Goal: Transaction & Acquisition: Book appointment/travel/reservation

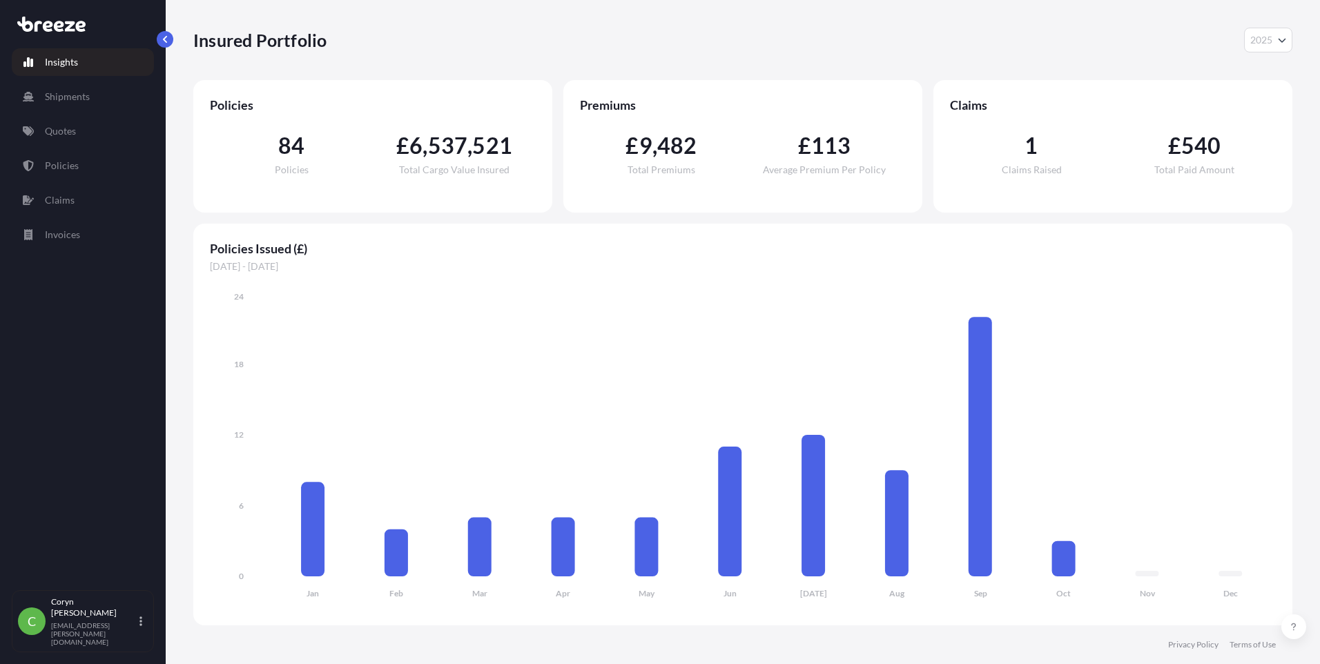
select select "2025"
click at [79, 136] on link "Quotes" at bounding box center [83, 131] width 142 height 28
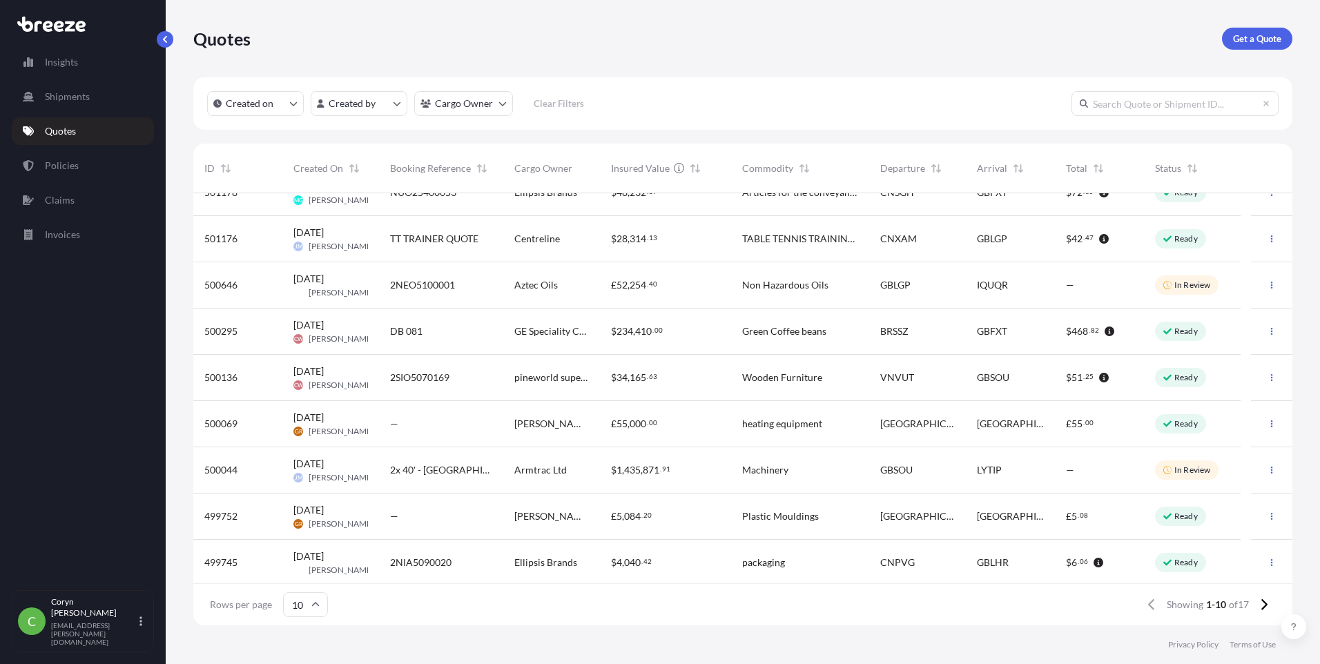
scroll to position [72, 0]
click at [1268, 37] on p "Get a Quote" at bounding box center [1257, 39] width 48 height 14
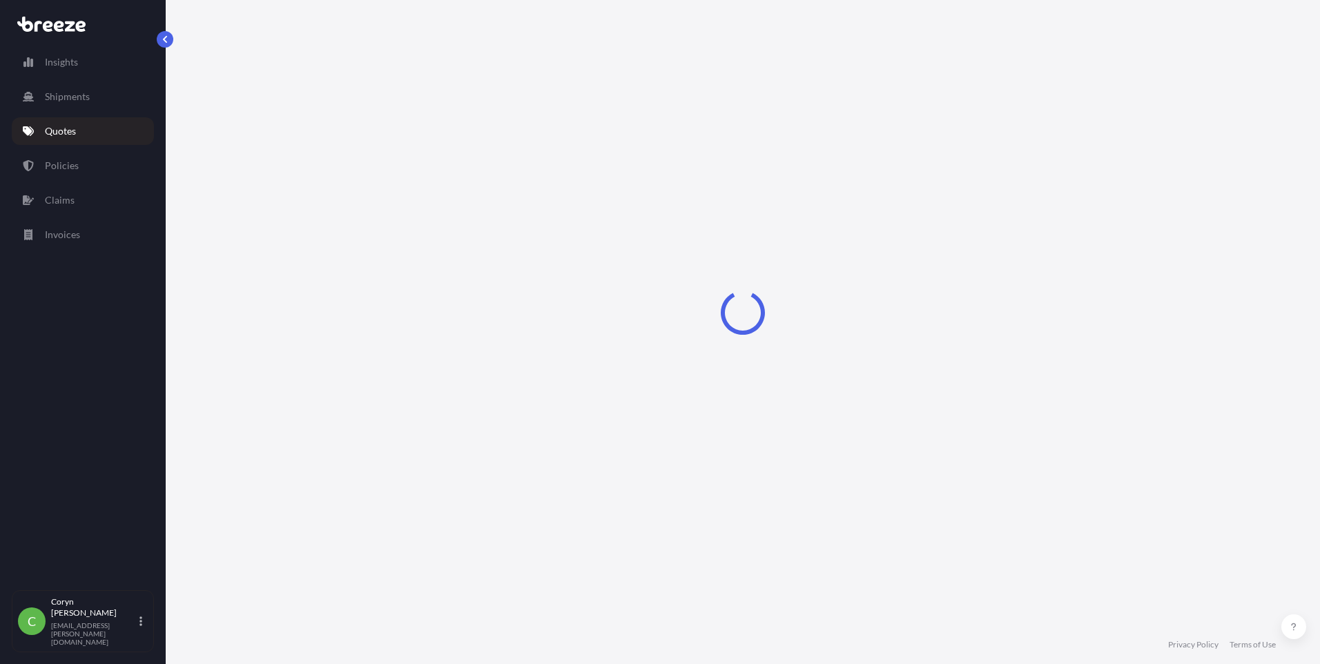
select select "Sea"
select select "1"
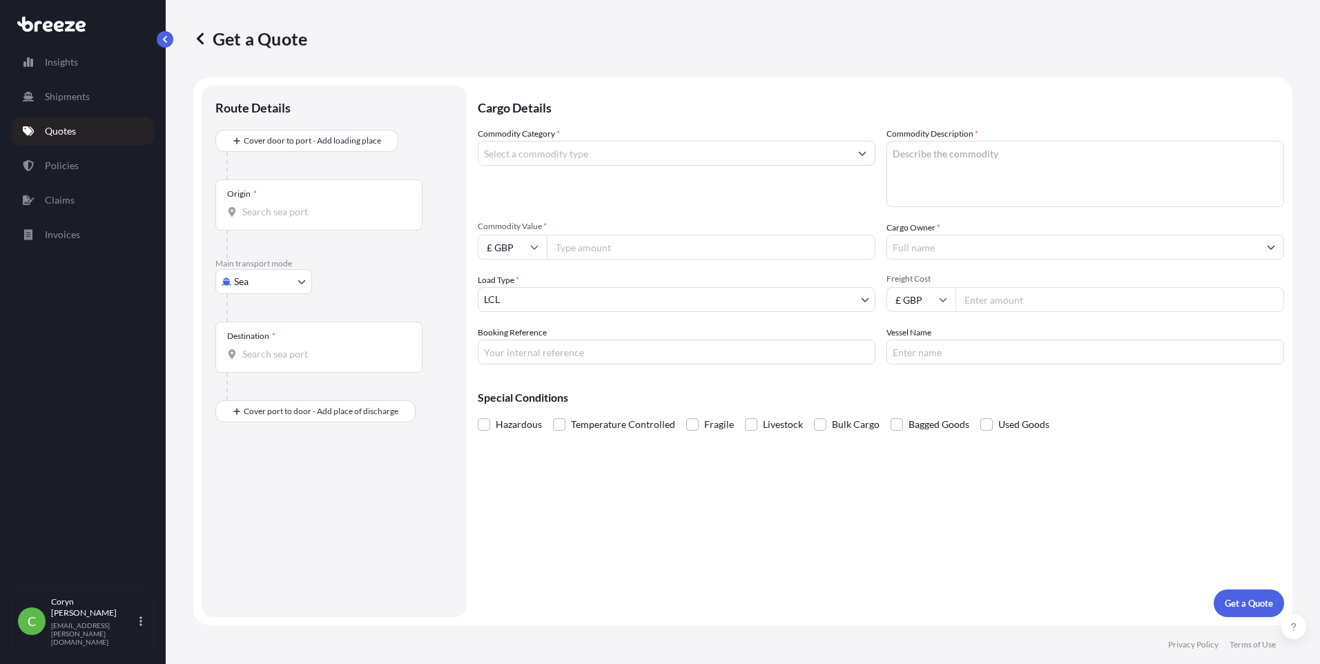
click at [255, 285] on body "Insights Shipments Quotes Policies Claims Invoices C [PERSON_NAME] [PERSON_NAME…" at bounding box center [660, 332] width 1320 height 664
click at [275, 367] on div "Road" at bounding box center [264, 367] width 86 height 25
select select "Road"
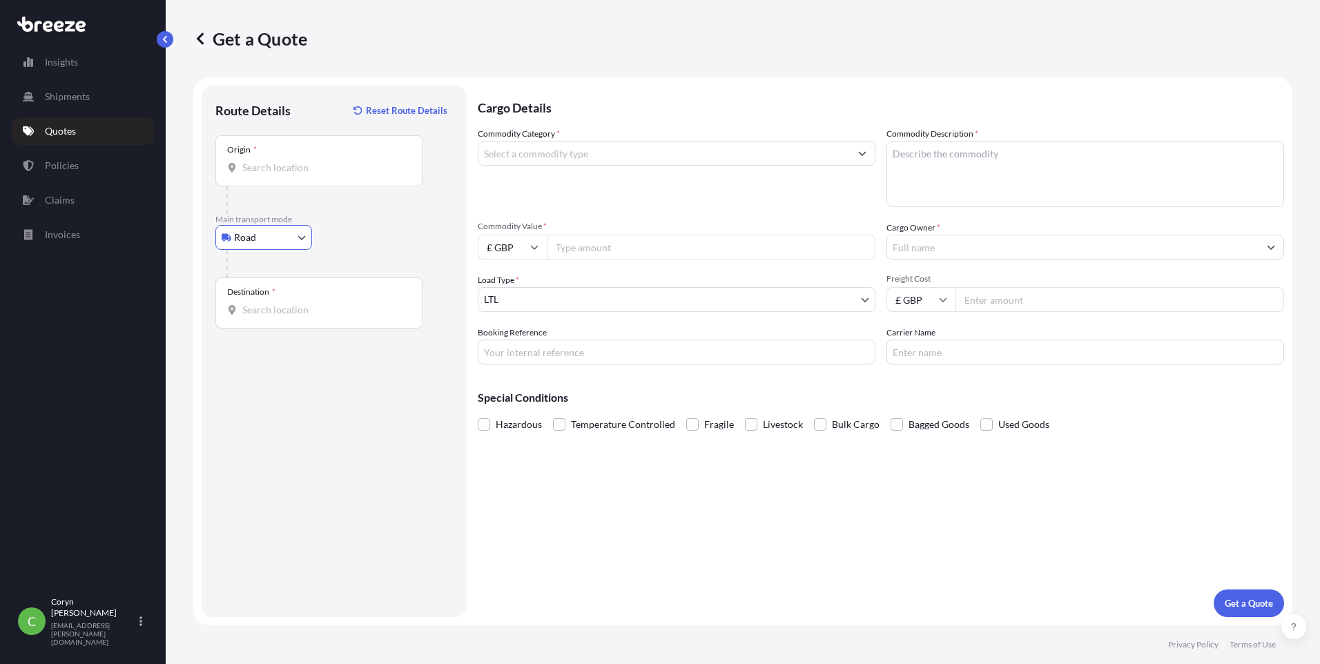
click at [282, 171] on input "Origin *" at bounding box center [323, 168] width 163 height 14
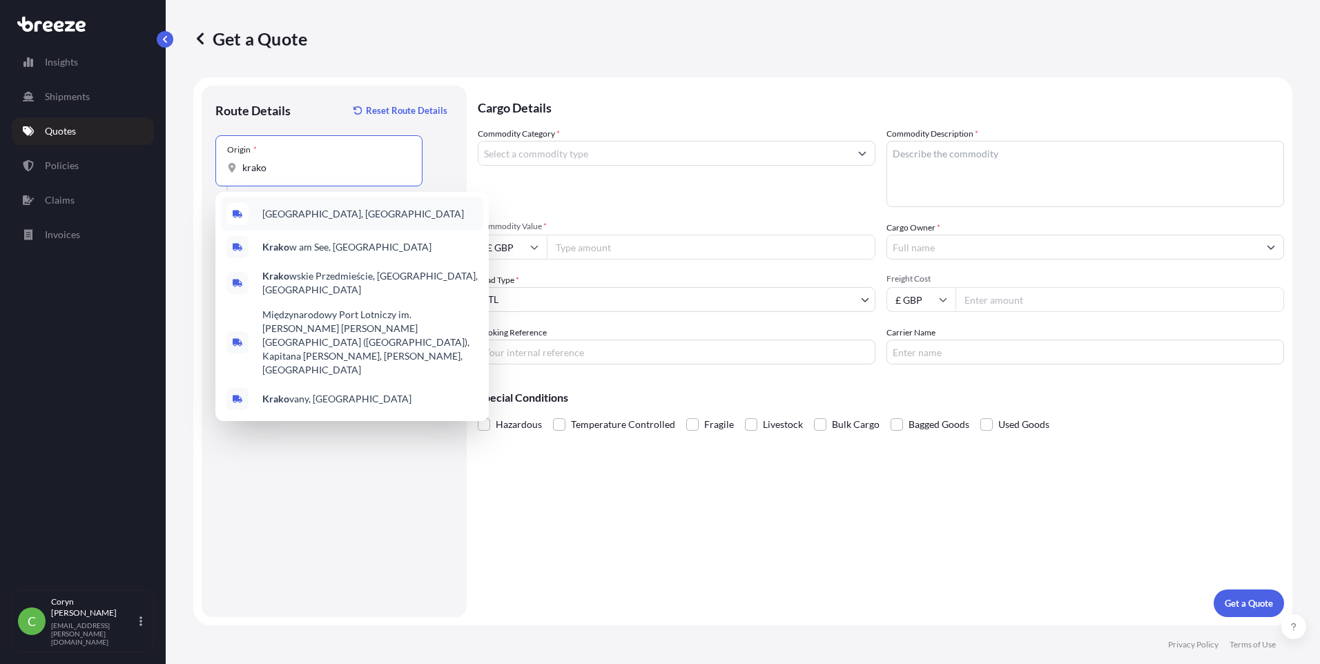
click at [269, 210] on span "[GEOGRAPHIC_DATA], [GEOGRAPHIC_DATA]" at bounding box center [363, 214] width 202 height 14
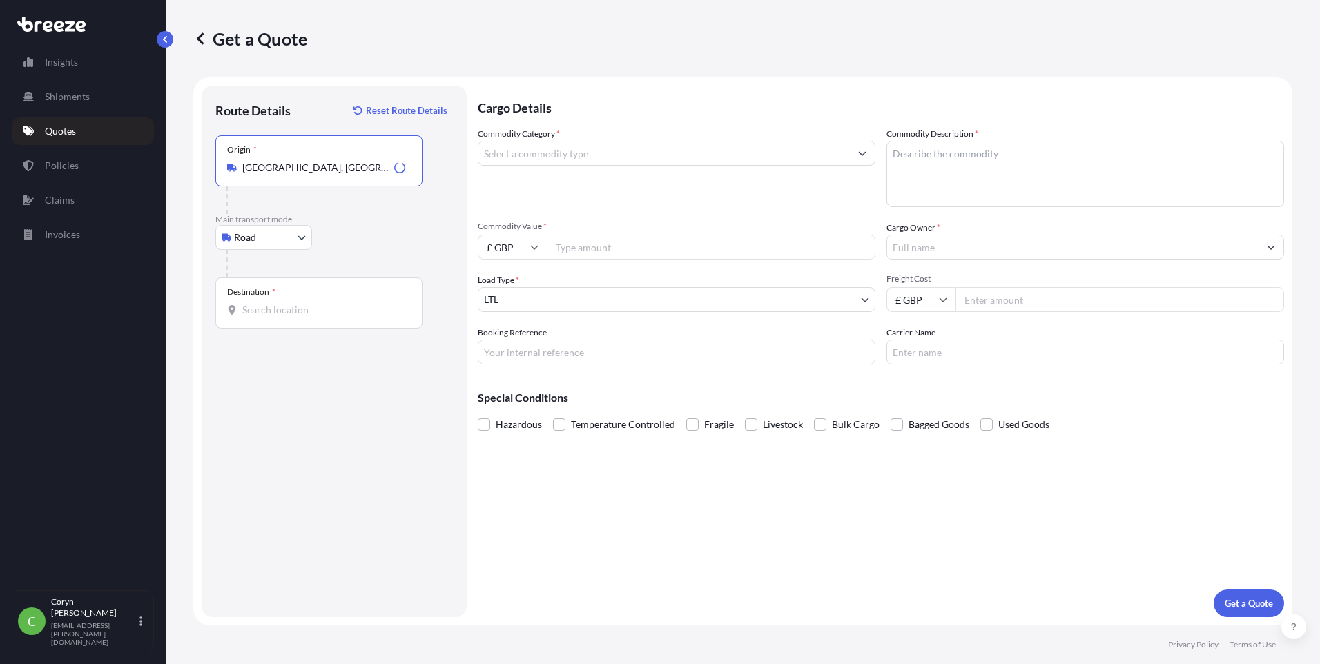
type input "[GEOGRAPHIC_DATA], [GEOGRAPHIC_DATA]"
click at [283, 315] on input "Destination *" at bounding box center [323, 310] width 163 height 14
type input "Wymondham NR18, [GEOGRAPHIC_DATA]"
click at [596, 155] on input "Commodity Category *" at bounding box center [663, 153] width 371 height 25
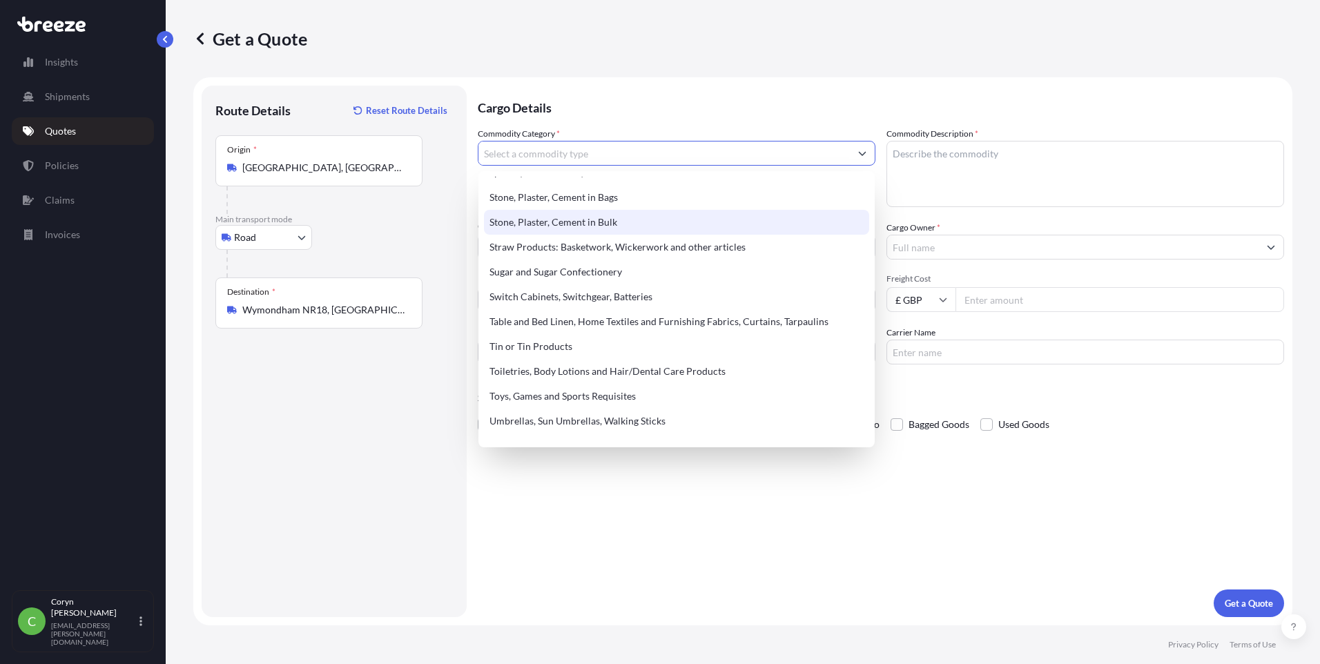
scroll to position [2969, 0]
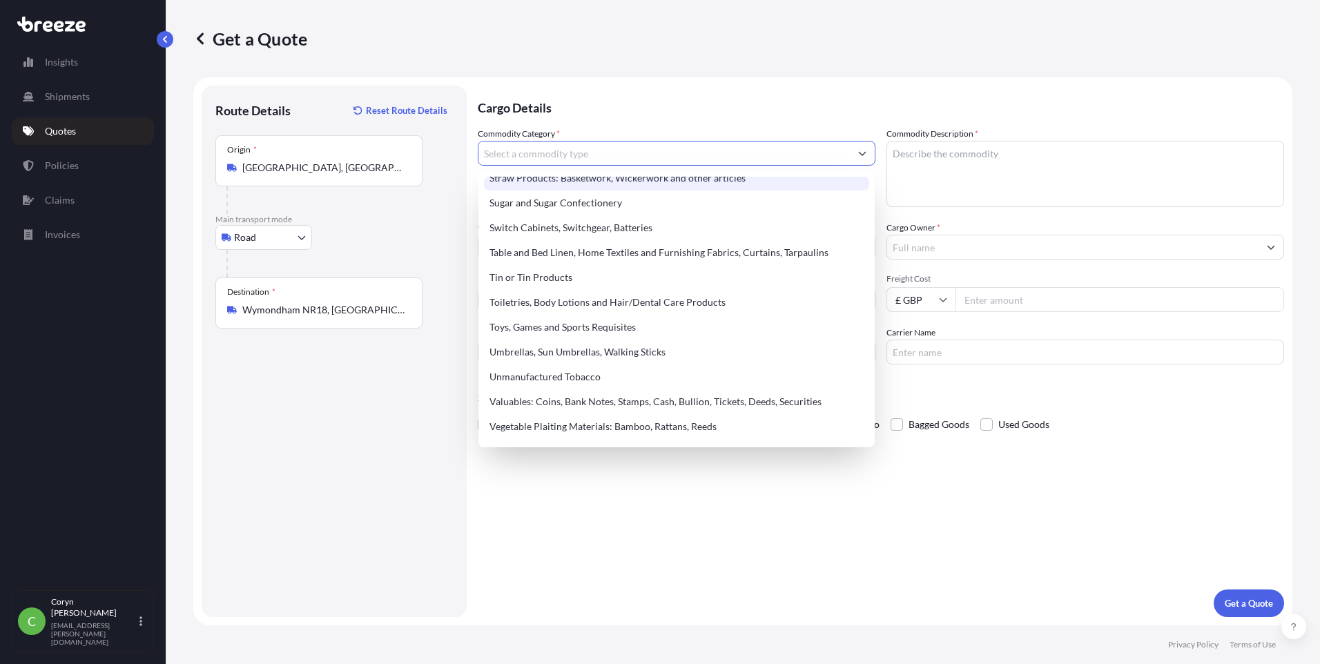
click at [604, 148] on input "Commodity Category *" at bounding box center [663, 153] width 371 height 25
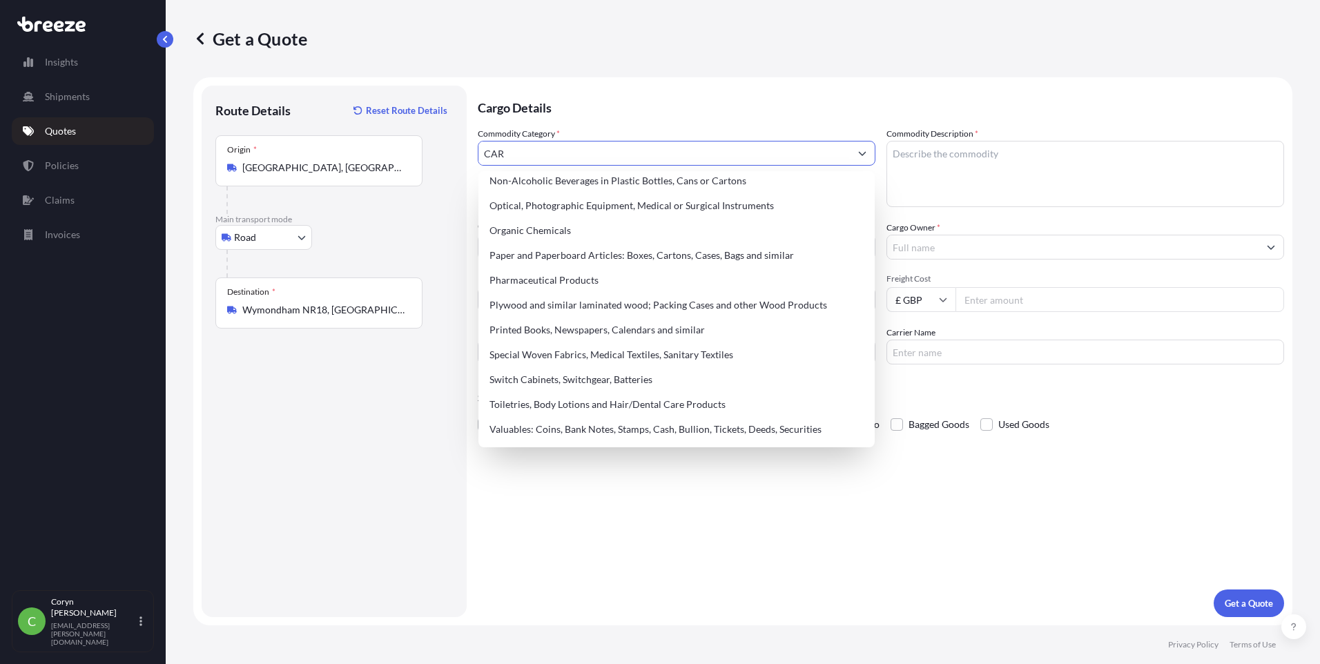
scroll to position [0, 0]
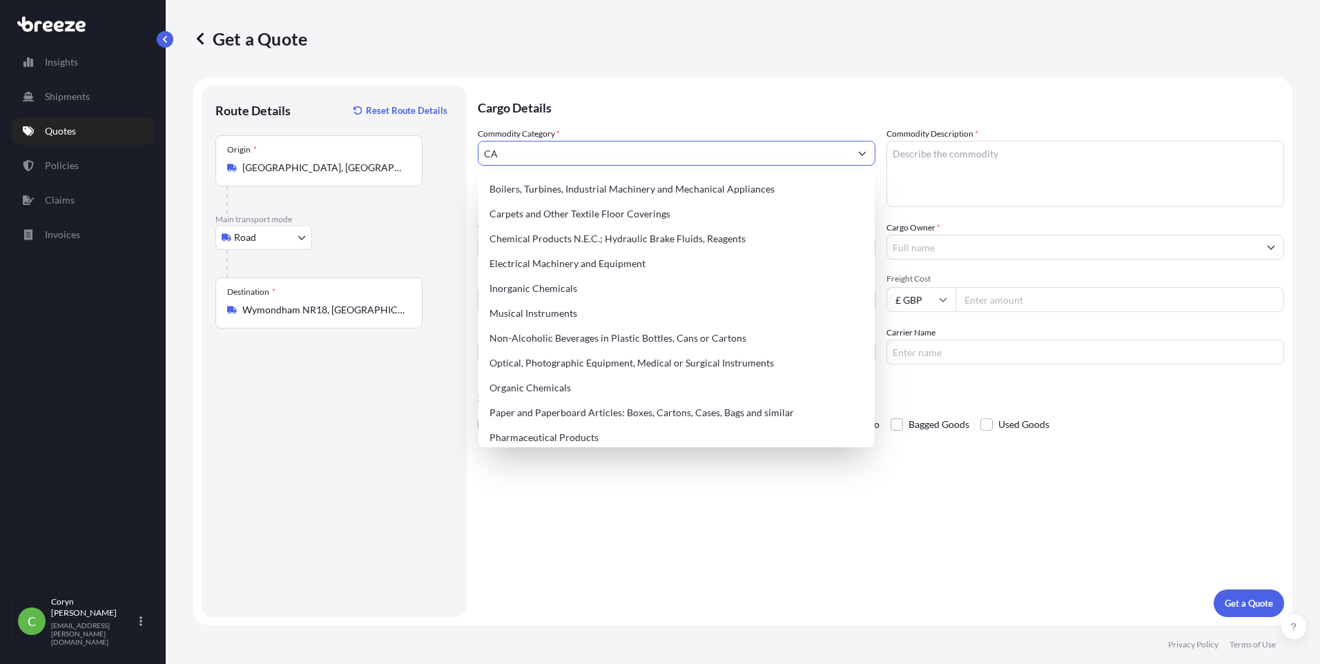
type input "C"
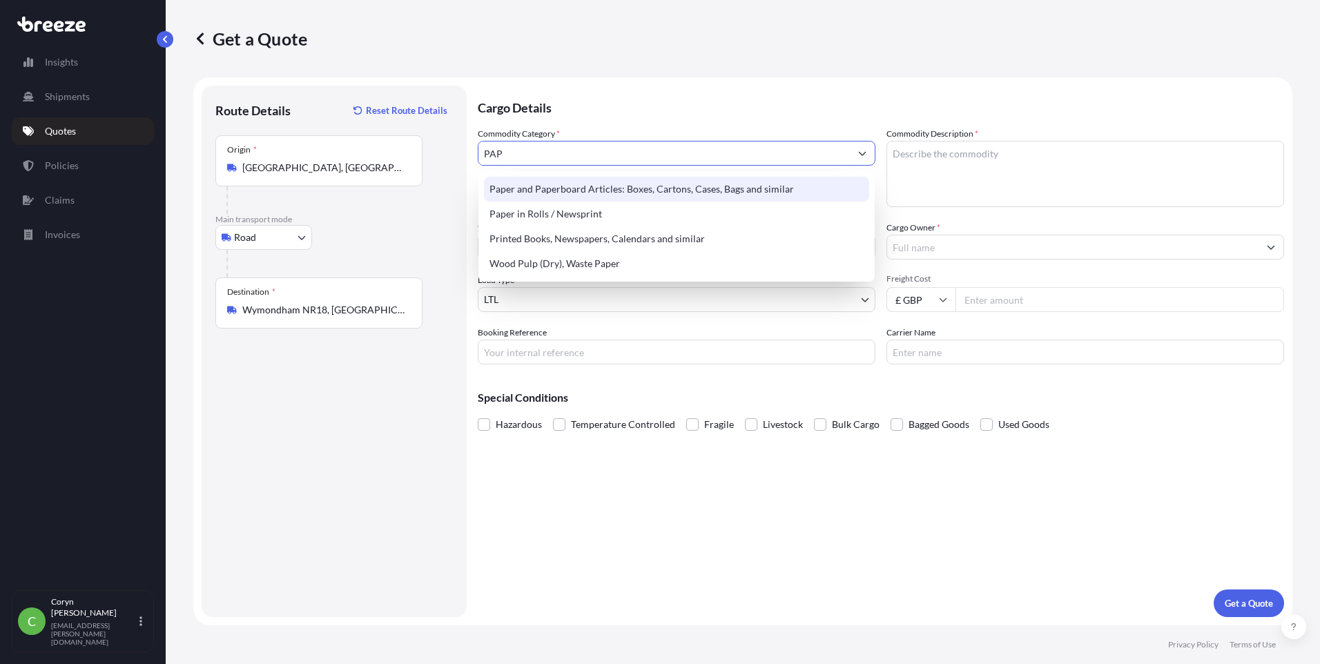
click at [672, 185] on div "Paper and Paperboard Articles: Boxes, Cartons, Cases, Bags and similar" at bounding box center [676, 189] width 385 height 25
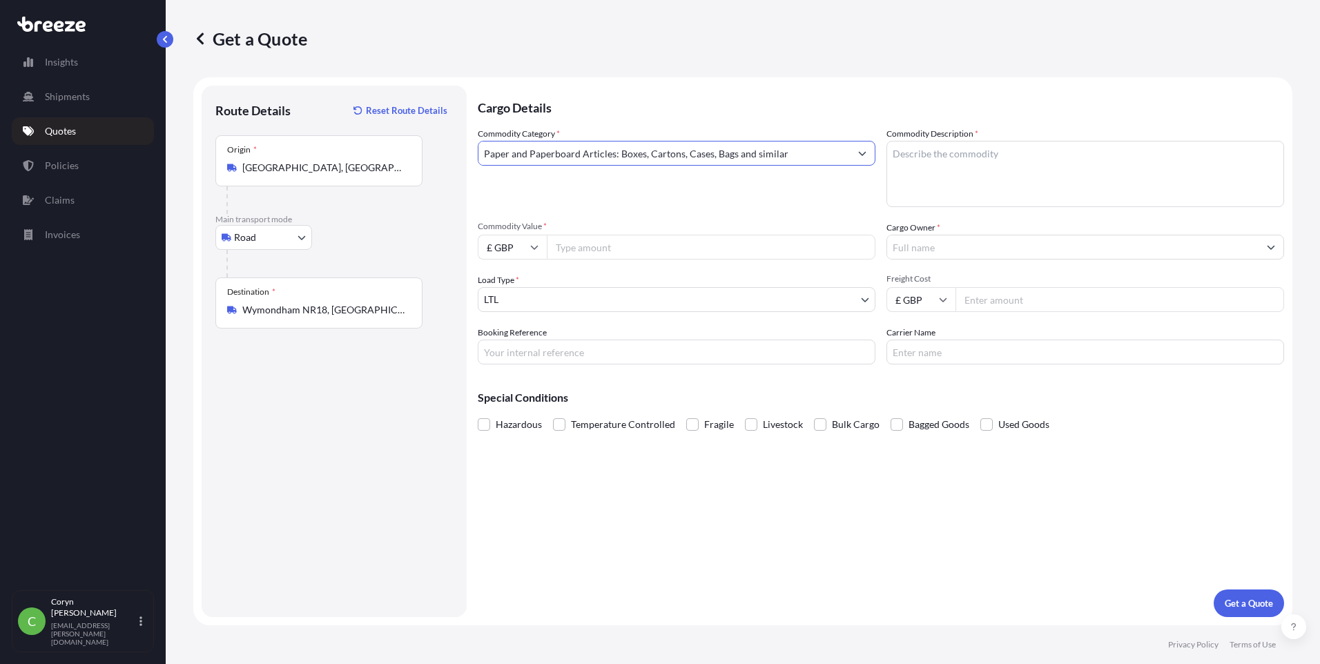
type input "Paper and Paperboard Articles: Boxes, Cartons, Cases, Bags and similar"
click at [1003, 160] on textarea "Commodity Description *" at bounding box center [1086, 174] width 398 height 66
click at [1004, 151] on textarea "Commodity Description *" at bounding box center [1086, 174] width 398 height 66
paste textarea "48191000"
type textarea "48191000"
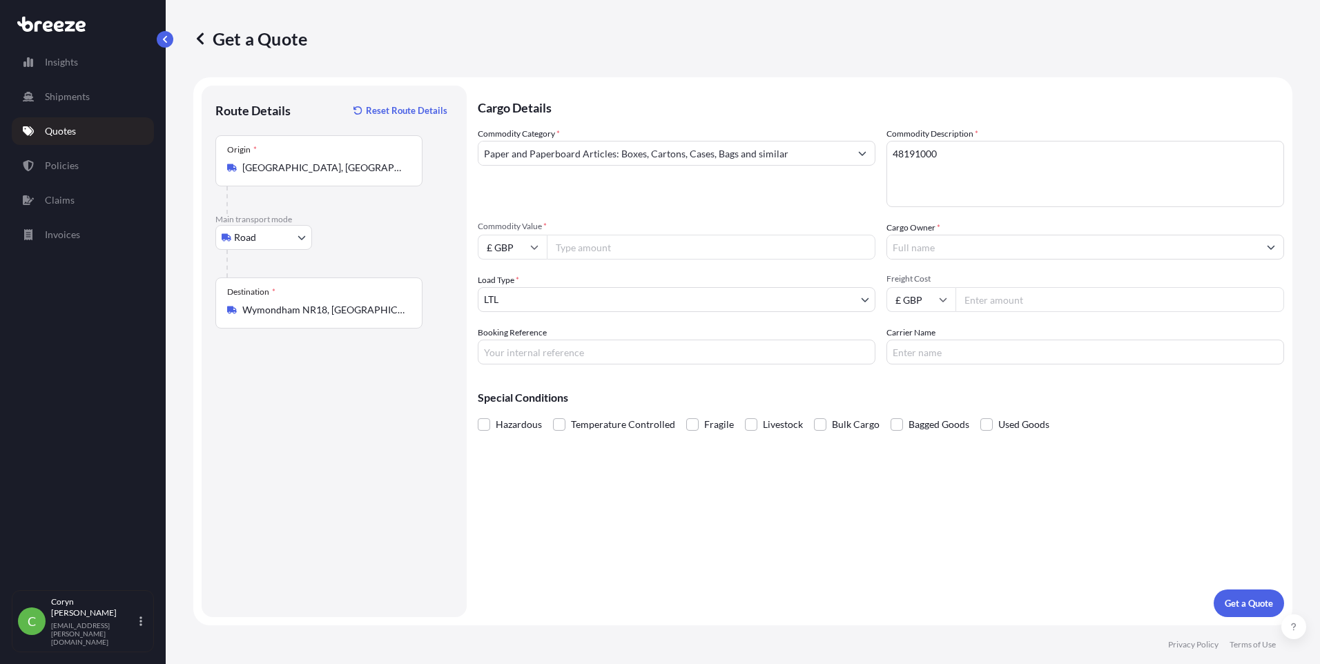
click at [610, 246] on input "Commodity Value *" at bounding box center [711, 247] width 329 height 25
click at [528, 246] on input "£ GBP" at bounding box center [512, 247] width 69 height 25
click at [515, 287] on div "€ EUR" at bounding box center [512, 285] width 58 height 26
type input "€ EUR"
click at [597, 247] on input "Commodity Value *" at bounding box center [711, 247] width 329 height 25
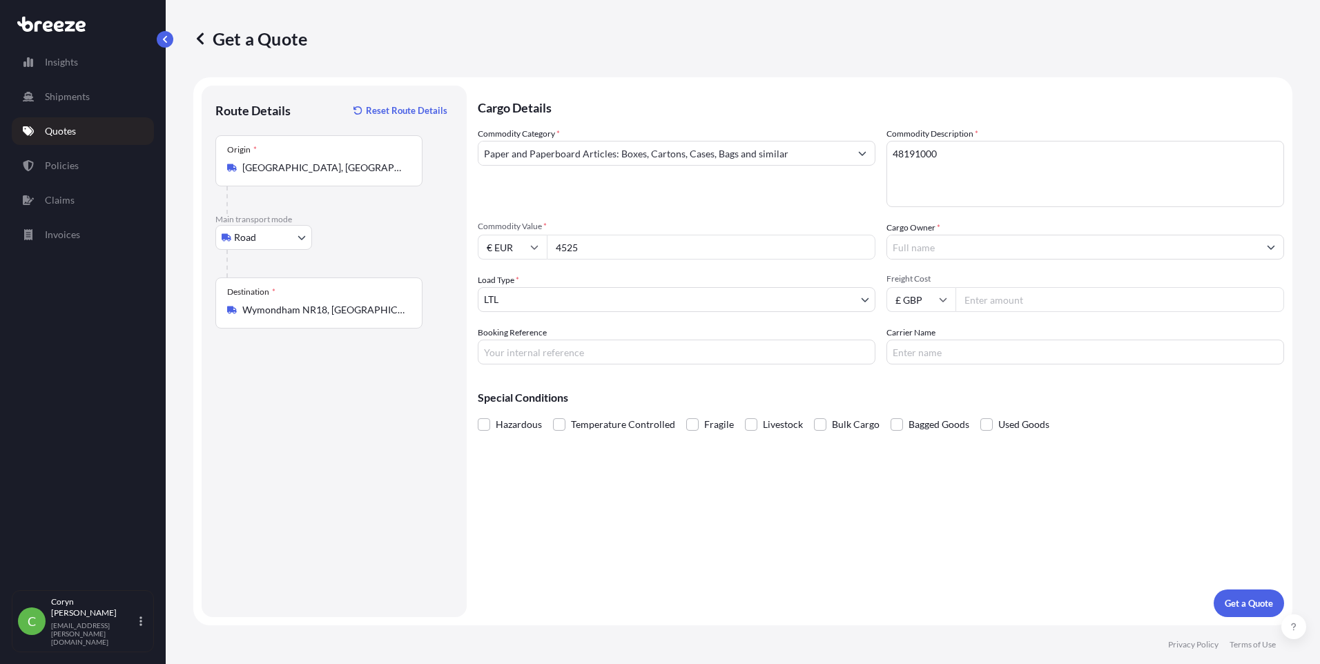
type input "4525"
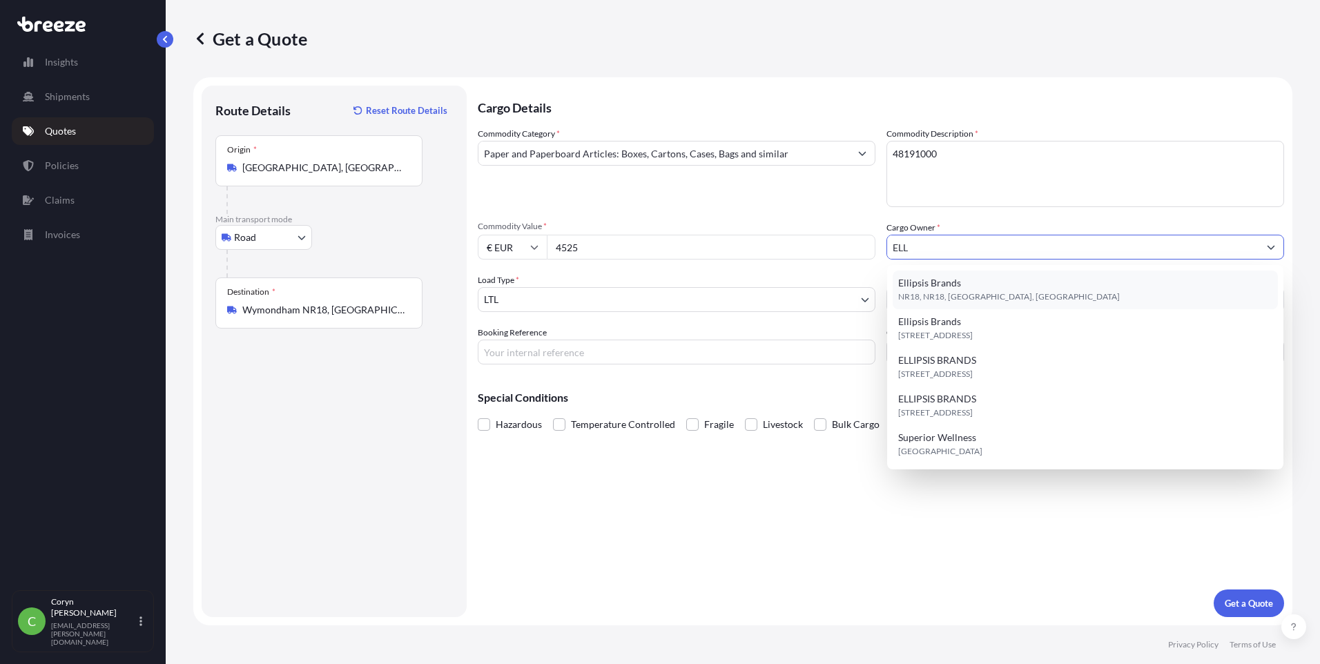
click at [989, 304] on div "Ellipsis Brands NR18, NR18, [GEOGRAPHIC_DATA], [GEOGRAPHIC_DATA]" at bounding box center [1085, 290] width 385 height 39
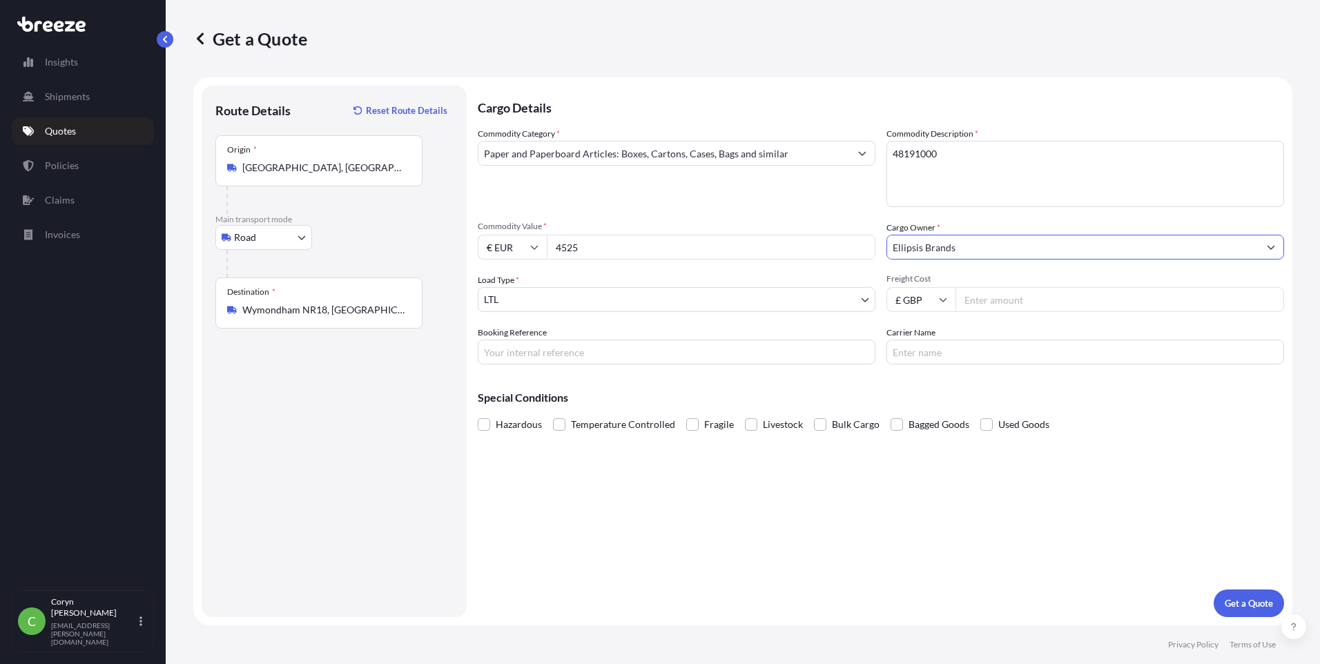
type input "Ellipsis Brands"
click at [577, 293] on body "11 options available. 15 options available. 1 option available. 0 options avail…" at bounding box center [660, 332] width 1320 height 664
click at [563, 354] on input "Booking Reference" at bounding box center [677, 352] width 398 height 25
click at [598, 351] on input "Booking Reference" at bounding box center [677, 352] width 398 height 25
paste input "PO12203 & PO12152 & PO12226"
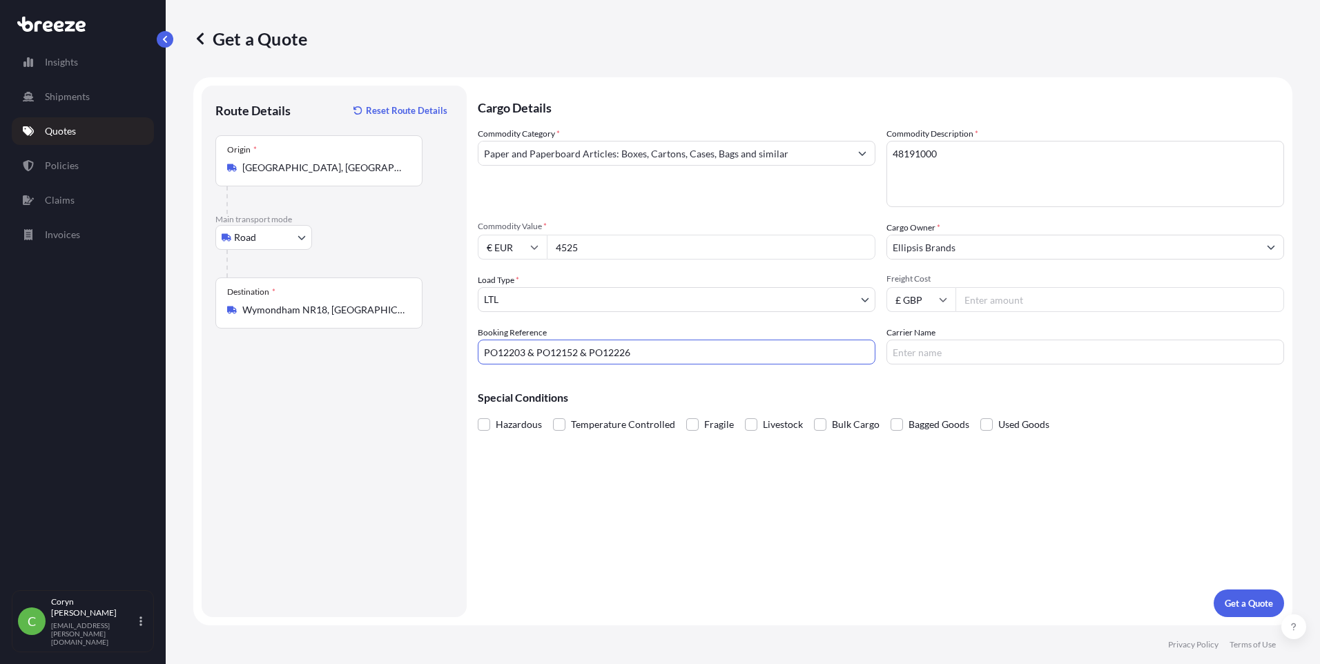
type input "PO12203 & PO12152 & PO12226"
click at [1027, 354] on input "Carrier Name" at bounding box center [1086, 352] width 398 height 25
type input "FAR LOGISTICS"
drag, startPoint x: 1020, startPoint y: 298, endPoint x: 967, endPoint y: 305, distance: 52.9
click at [967, 305] on input "500" at bounding box center [1120, 299] width 329 height 25
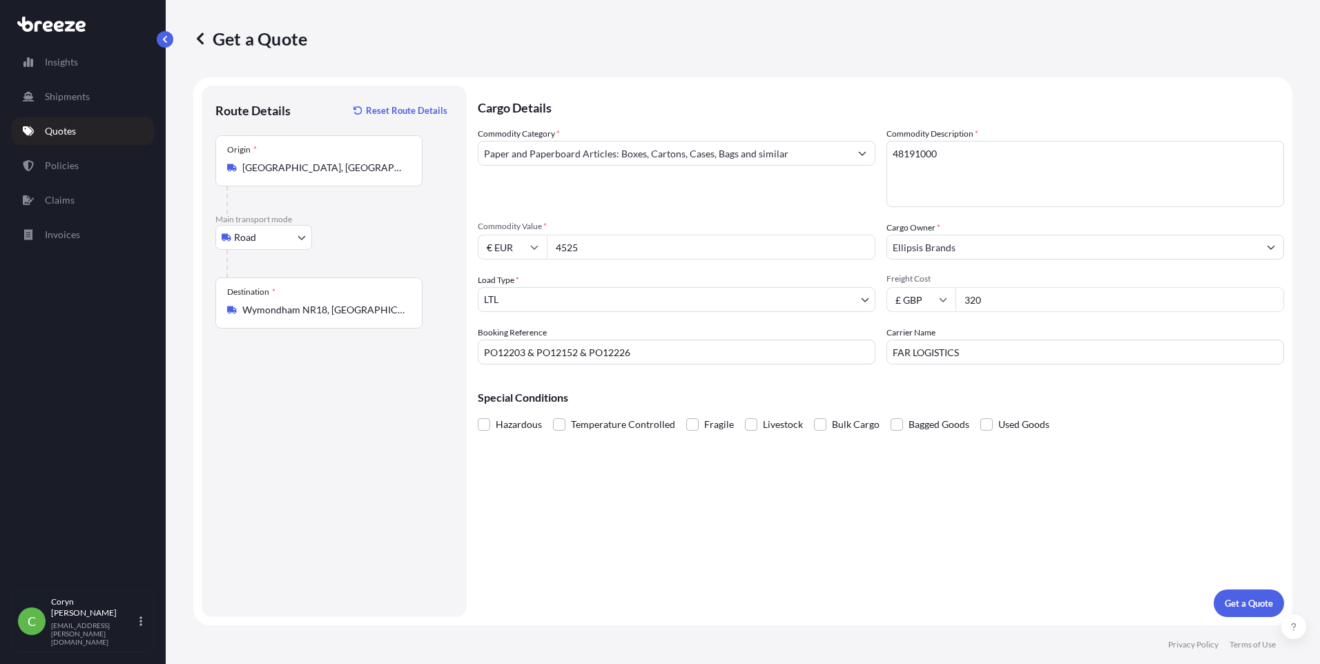
type input "320"
click at [1252, 606] on p "Get a Quote" at bounding box center [1249, 604] width 48 height 14
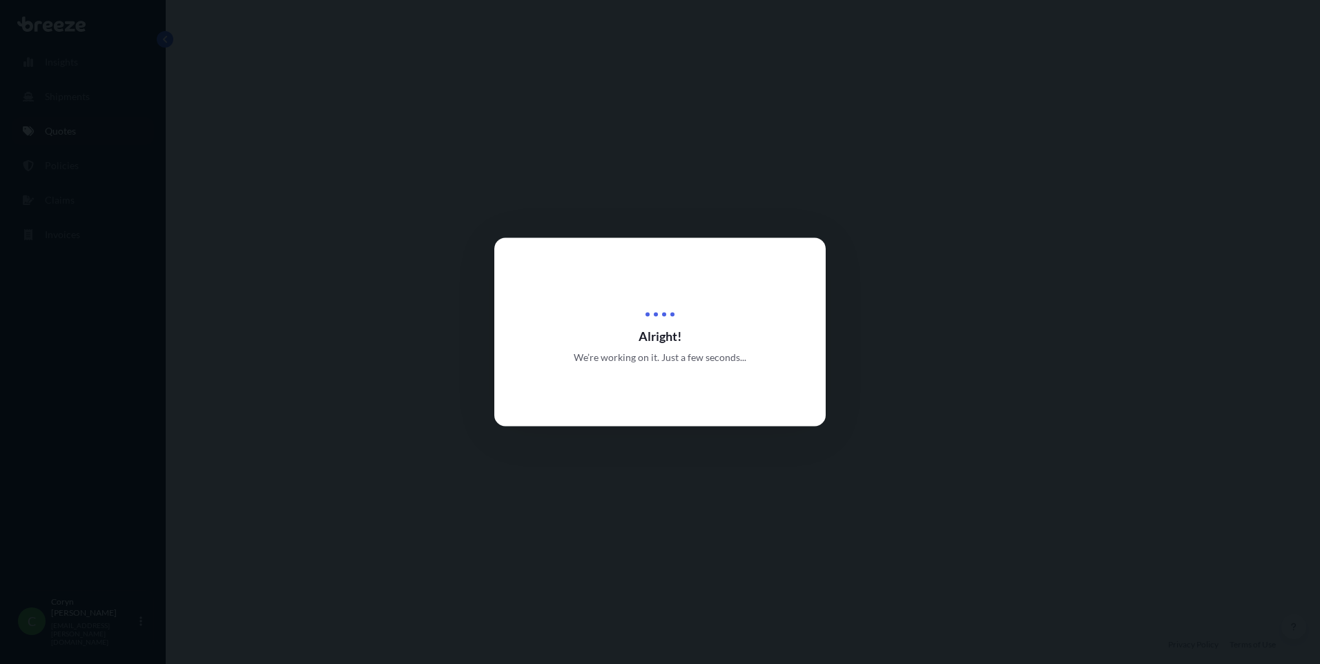
select select "Road"
select select "1"
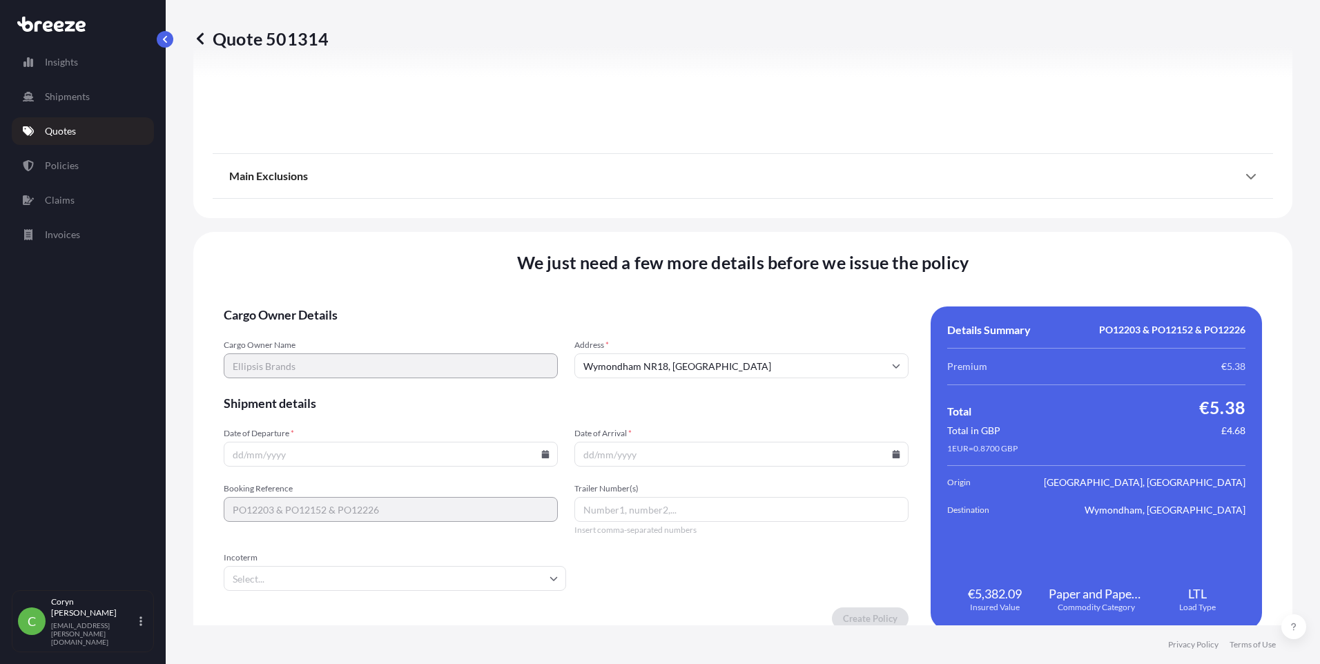
scroll to position [1527, 0]
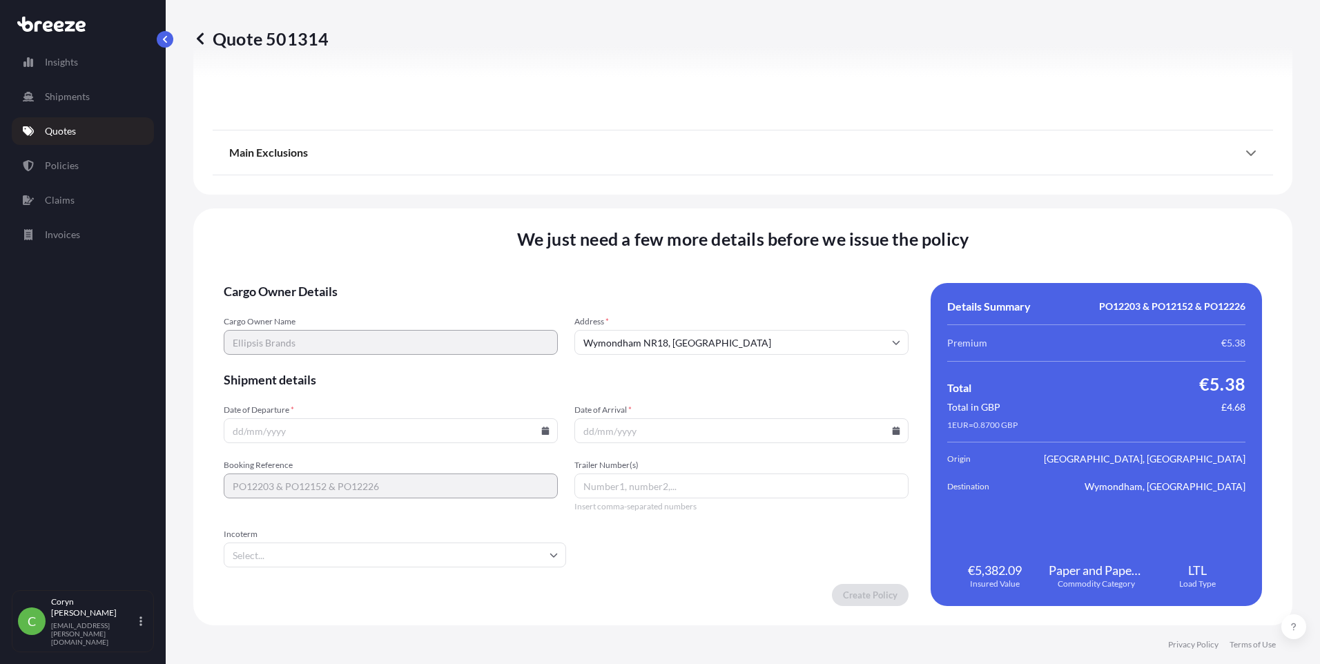
click at [539, 435] on input "Date of Departure *" at bounding box center [391, 430] width 334 height 25
click at [548, 430] on input "Date of Departure *" at bounding box center [391, 430] width 334 height 25
click at [541, 431] on icon at bounding box center [545, 431] width 8 height 8
click at [318, 308] on button "14" at bounding box center [325, 308] width 22 height 22
type input "[DATE]"
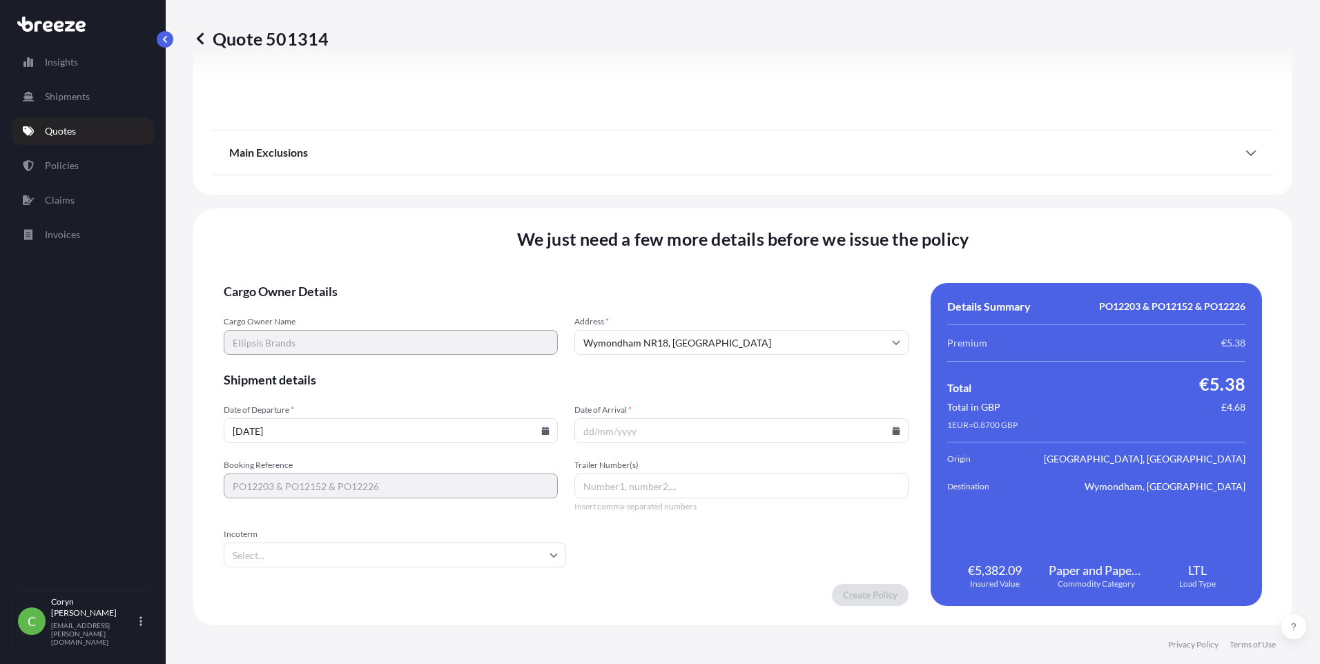
click at [333, 348] on button "14" at bounding box center [341, 354] width 17 height 12
click at [893, 430] on icon at bounding box center [897, 431] width 8 height 8
click at [675, 334] on button "21" at bounding box center [672, 334] width 22 height 22
type input "[DATE]"
click at [680, 362] on button "21" at bounding box center [688, 368] width 17 height 12
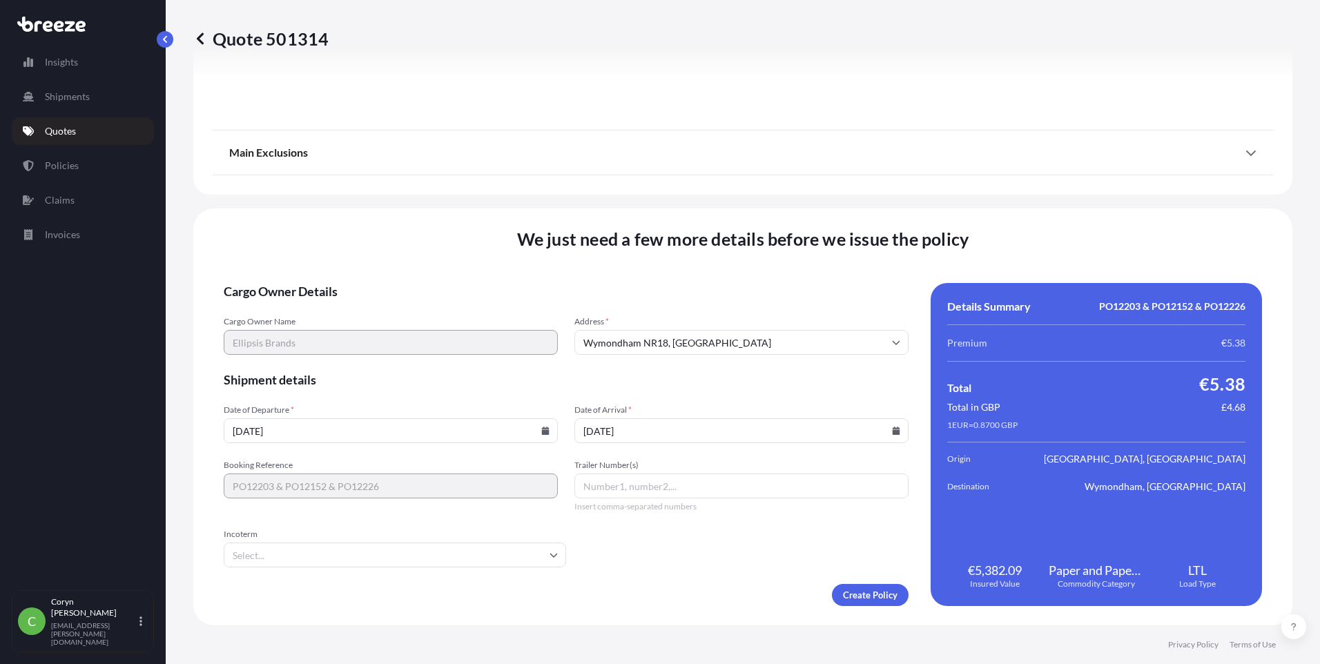
click at [674, 492] on input "Trailer Number(s)" at bounding box center [741, 486] width 334 height 25
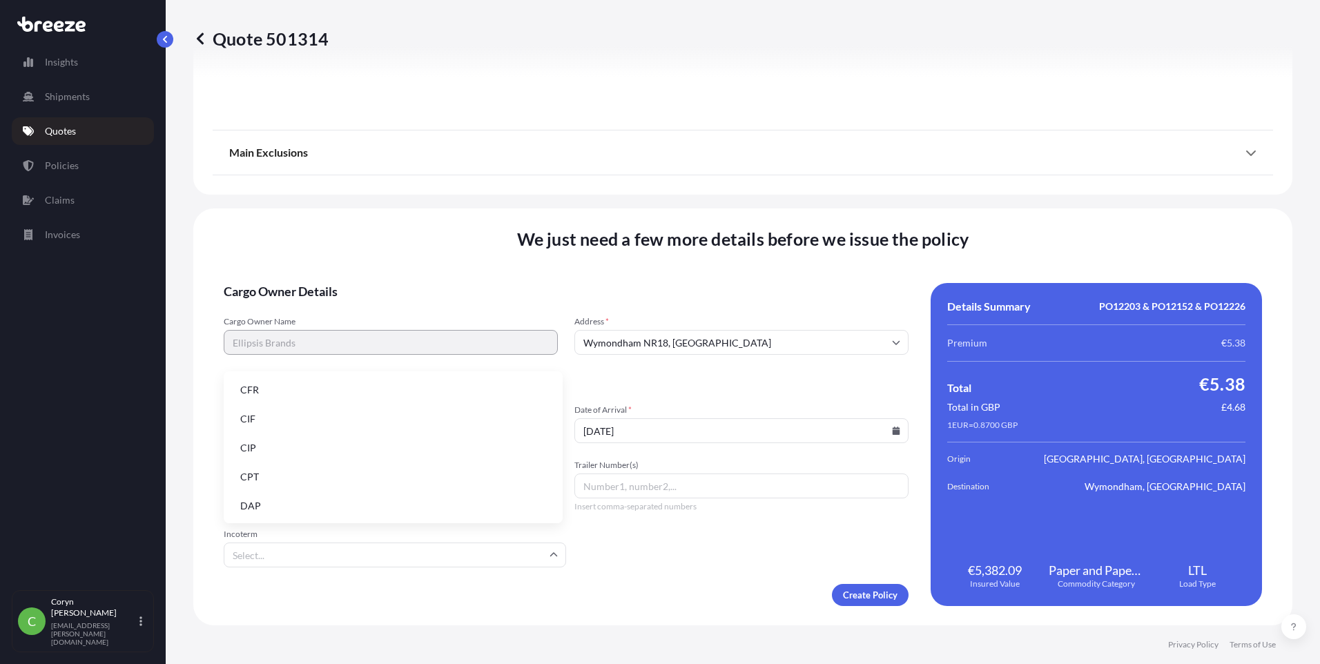
click at [530, 551] on input "Incoterm" at bounding box center [395, 555] width 342 height 25
click at [293, 503] on li "FCA" at bounding box center [393, 513] width 328 height 26
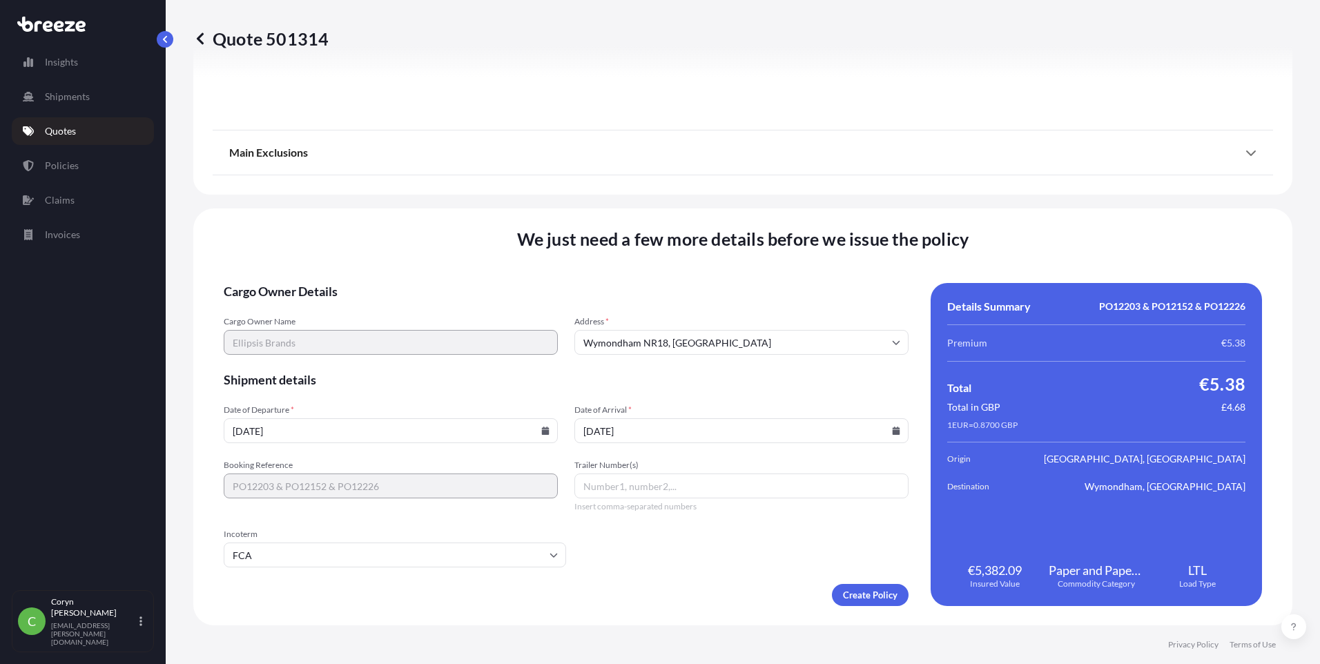
click at [709, 541] on form "Cargo Owner Details Cargo Owner Name Ellipsis Brands Address * [GEOGRAPHIC_DATA…" at bounding box center [566, 444] width 685 height 323
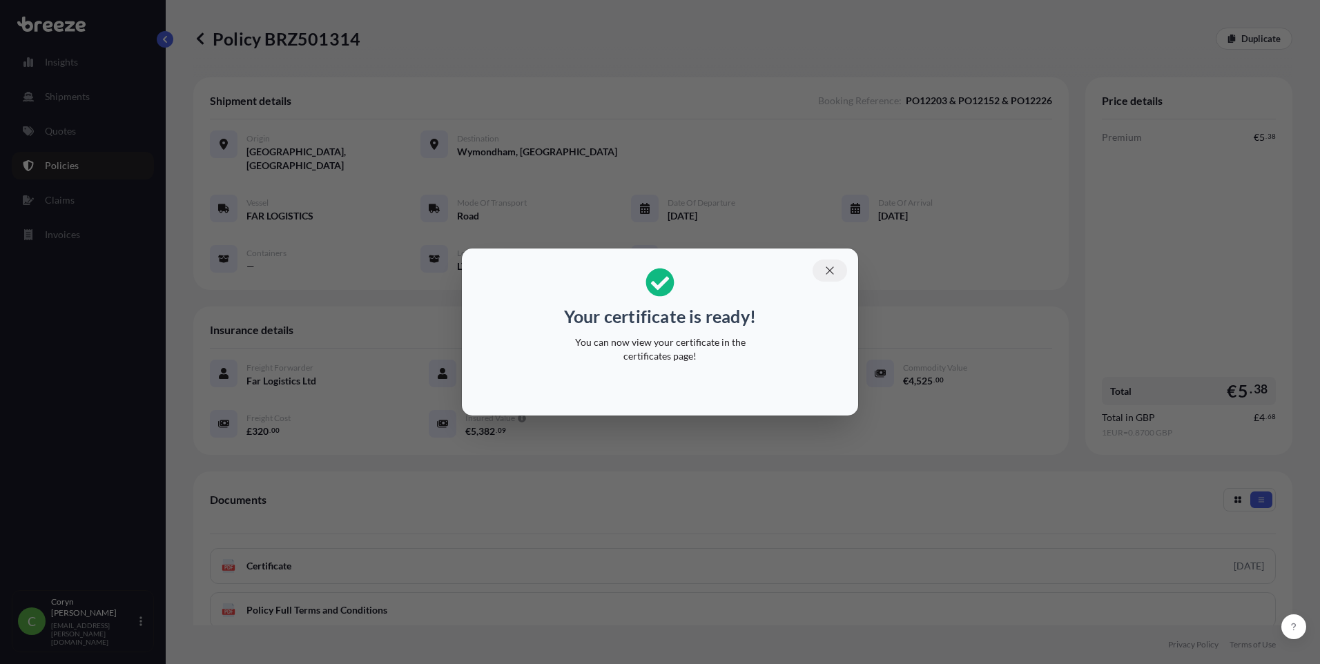
click at [833, 270] on icon "button" at bounding box center [830, 270] width 12 height 12
